Goal: Check status: Check status

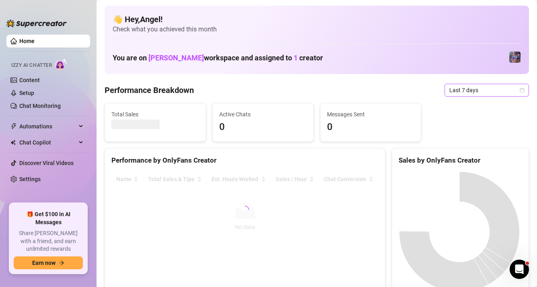
click at [450, 92] on span "Last 7 days" at bounding box center [487, 90] width 75 height 12
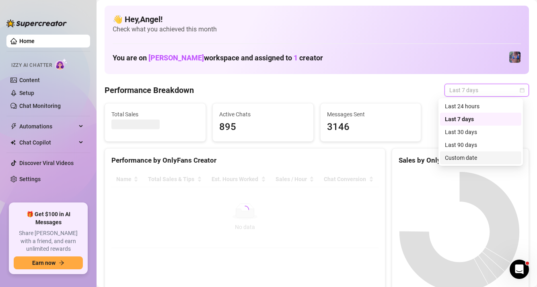
click at [466, 156] on div "Custom date" at bounding box center [481, 157] width 72 height 9
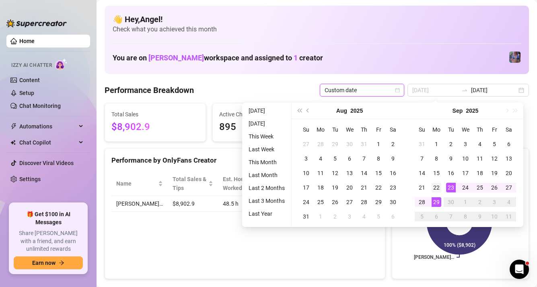
type input "[DATE]"
drag, startPoint x: 439, startPoint y: 188, endPoint x: 426, endPoint y: 198, distance: 16.3
click at [439, 188] on div "22" at bounding box center [437, 188] width 10 height 10
type input "[DATE]"
click at [425, 200] on div "28" at bounding box center [422, 202] width 10 height 10
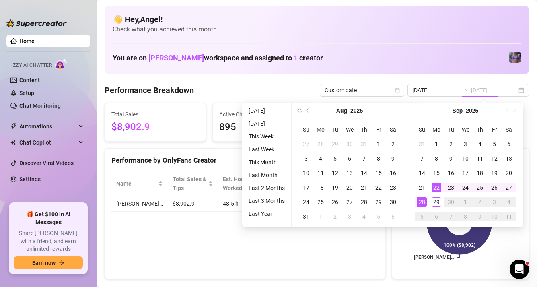
type input "[DATE]"
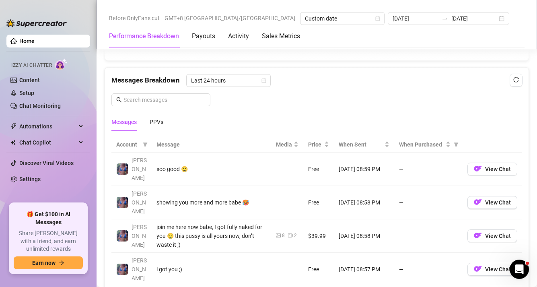
scroll to position [684, 0]
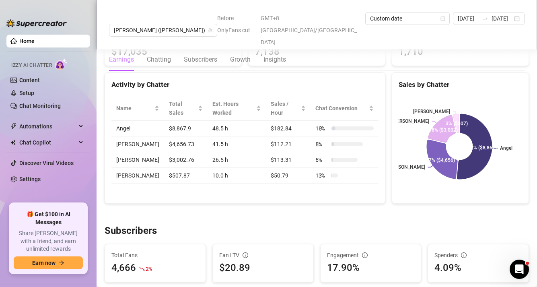
scroll to position [316, 0]
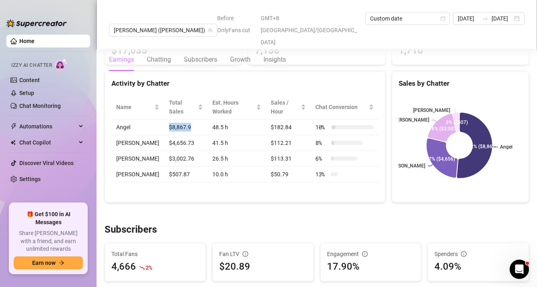
drag, startPoint x: 159, startPoint y: 117, endPoint x: 184, endPoint y: 114, distance: 24.3
click at [184, 120] on td "$8,867.9" at bounding box center [185, 128] width 43 height 16
copy td "$8,867.9"
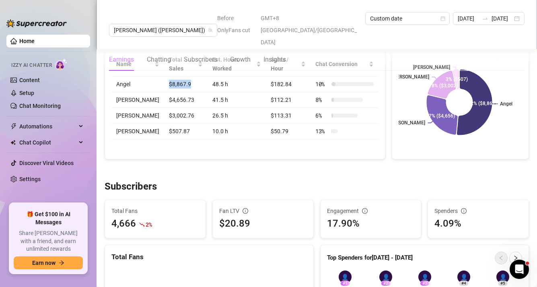
scroll to position [359, 0]
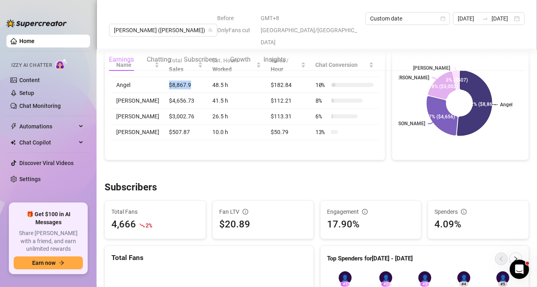
click at [187, 77] on td "$8,867.9" at bounding box center [185, 85] width 43 height 16
drag, startPoint x: 175, startPoint y: 75, endPoint x: 159, endPoint y: 75, distance: 16.1
click at [164, 77] on td "$8,867.9" at bounding box center [185, 85] width 43 height 16
copy td "$8,867.9"
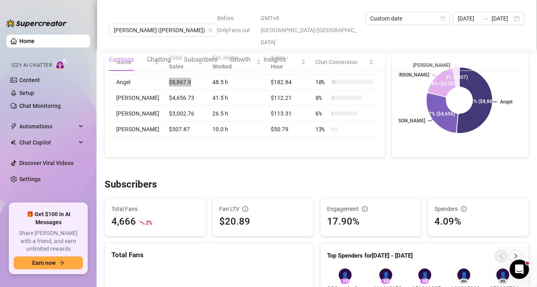
scroll to position [360, 0]
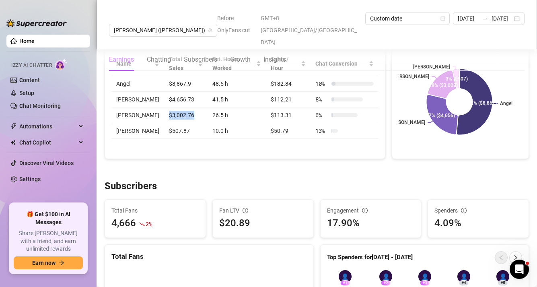
drag, startPoint x: 183, startPoint y: 105, endPoint x: 160, endPoint y: 105, distance: 23.3
click at [164, 107] on td "$3,002.76" at bounding box center [185, 115] width 43 height 16
copy td "$3,002.76"
